Goal: Task Accomplishment & Management: Use online tool/utility

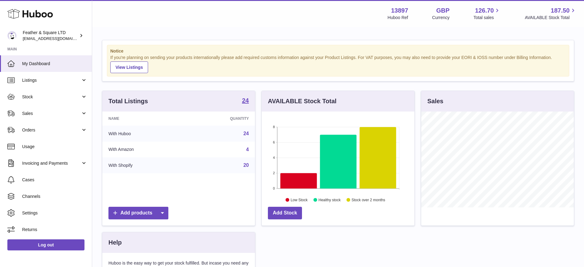
scroll to position [96, 153]
click at [48, 111] on span "Sales" at bounding box center [51, 114] width 59 height 6
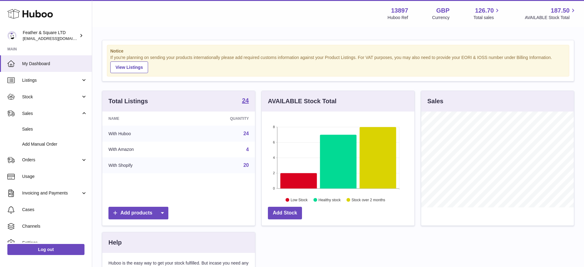
click at [48, 131] on span "Sales" at bounding box center [54, 129] width 65 height 6
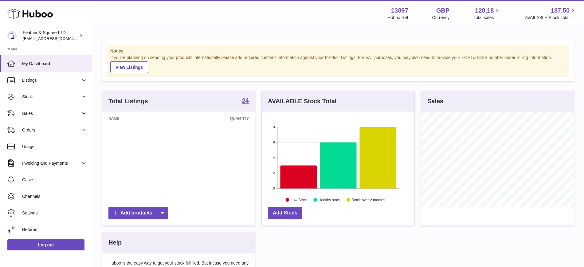
scroll to position [96, 153]
click at [45, 115] on span "Sales" at bounding box center [51, 114] width 59 height 6
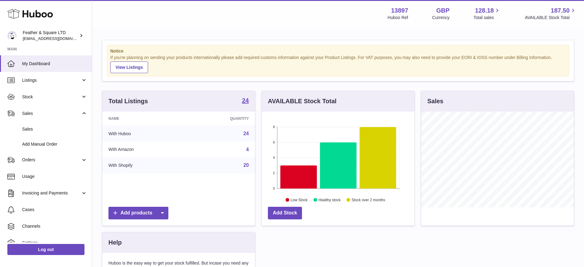
click at [45, 132] on link "Sales" at bounding box center [46, 129] width 92 height 15
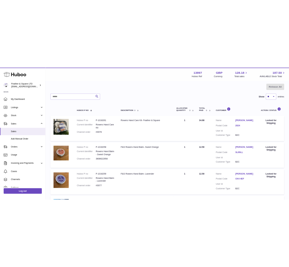
scroll to position [57, 0]
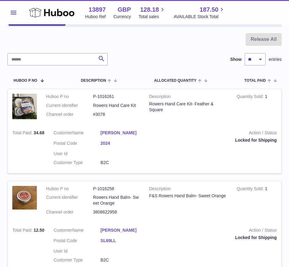
click at [16, 13] on span "Menu" at bounding box center [14, 13] width 6 height 4
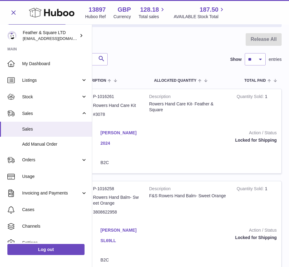
click at [34, 108] on link "Sales" at bounding box center [46, 113] width 92 height 17
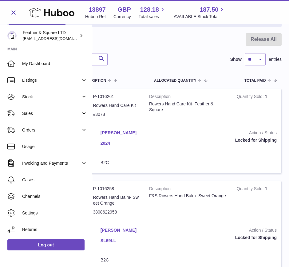
click at [28, 111] on span "Sales" at bounding box center [51, 114] width 59 height 6
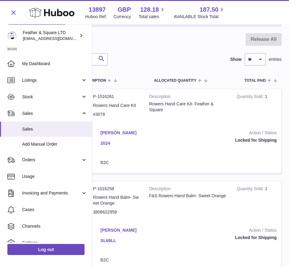
click at [38, 130] on span "Sales" at bounding box center [54, 129] width 65 height 6
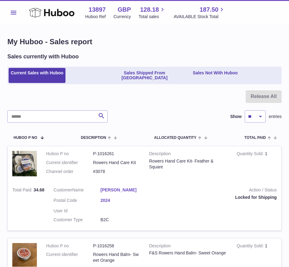
click at [202, 72] on link "Sales Not With Huboo" at bounding box center [214, 75] width 49 height 15
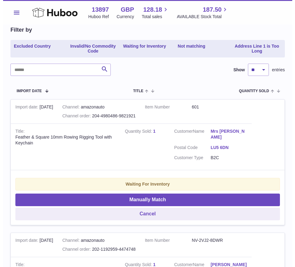
scroll to position [66, 0]
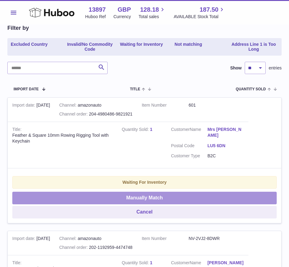
click at [87, 193] on button "Manually Match" at bounding box center [144, 198] width 264 height 13
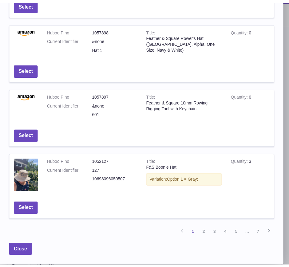
scroll to position [0, 0]
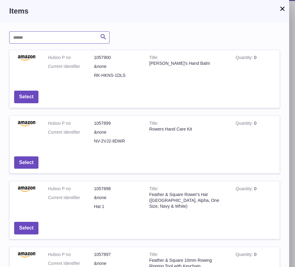
click at [38, 41] on input "text" at bounding box center [59, 37] width 100 height 12
type input "******"
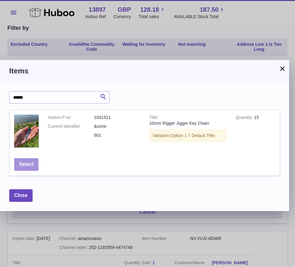
click at [31, 165] on button "Select" at bounding box center [26, 164] width 24 height 13
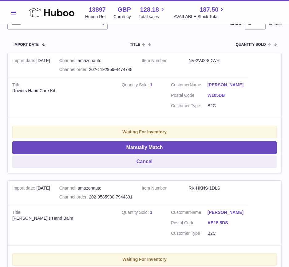
scroll to position [111, 0]
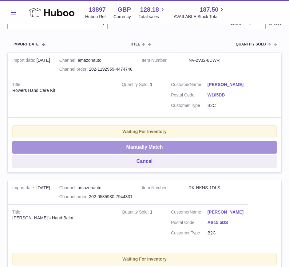
click at [85, 141] on button "Manually Match" at bounding box center [144, 147] width 264 height 13
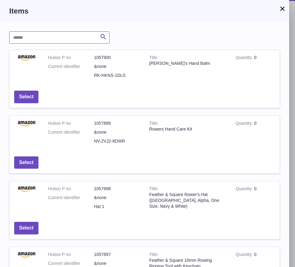
click at [44, 36] on input "text" at bounding box center [59, 37] width 100 height 12
type input "*********"
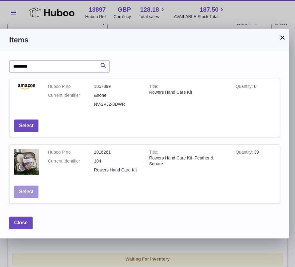
click at [28, 191] on button "Select" at bounding box center [26, 192] width 24 height 13
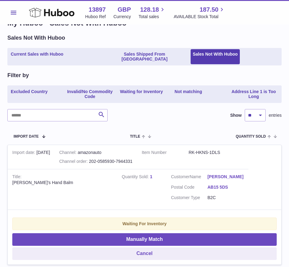
scroll to position [0, 0]
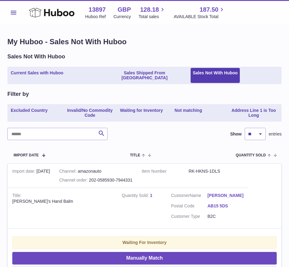
click at [27, 73] on link "Current Sales with Huboo" at bounding box center [37, 75] width 57 height 15
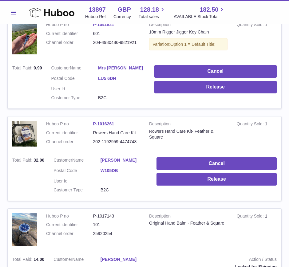
scroll to position [416, 0]
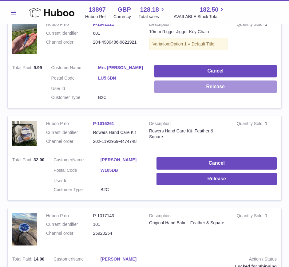
click at [214, 80] on button "Release" at bounding box center [215, 86] width 122 height 13
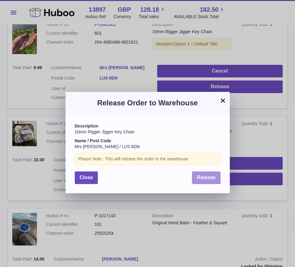
click at [205, 177] on span "Release" at bounding box center [206, 177] width 19 height 5
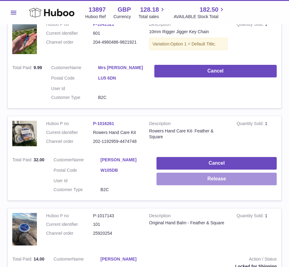
click at [208, 174] on button "Release" at bounding box center [216, 179] width 120 height 13
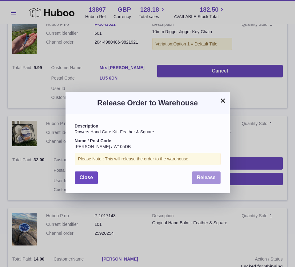
click at [203, 177] on span "Release" at bounding box center [206, 177] width 19 height 5
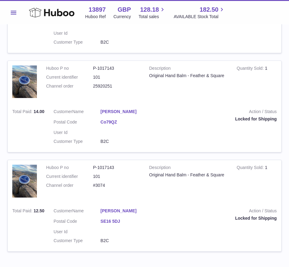
scroll to position [866, 0]
